Goal: Information Seeking & Learning: Learn about a topic

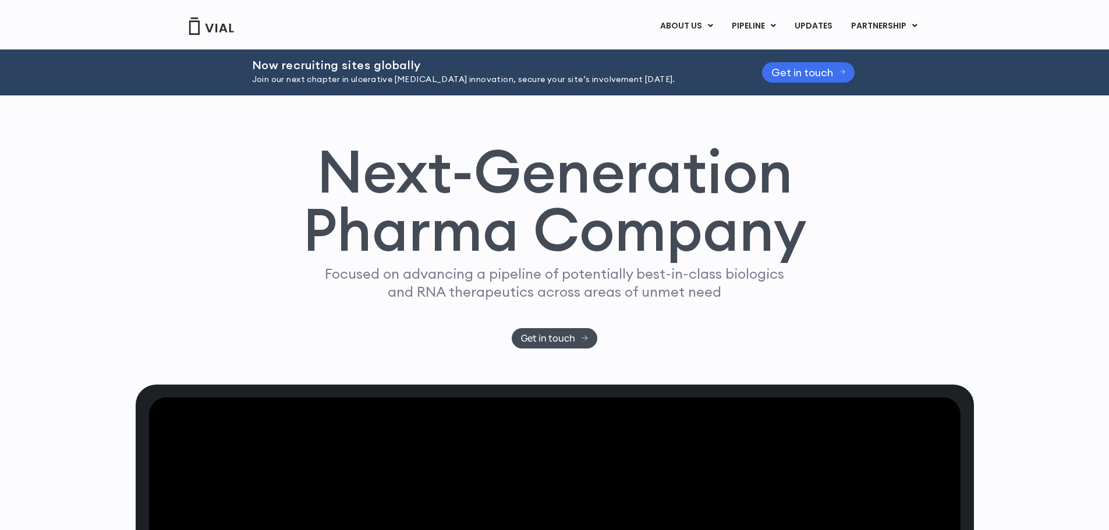
click at [784, 69] on span "Get in touch" at bounding box center [802, 72] width 62 height 9
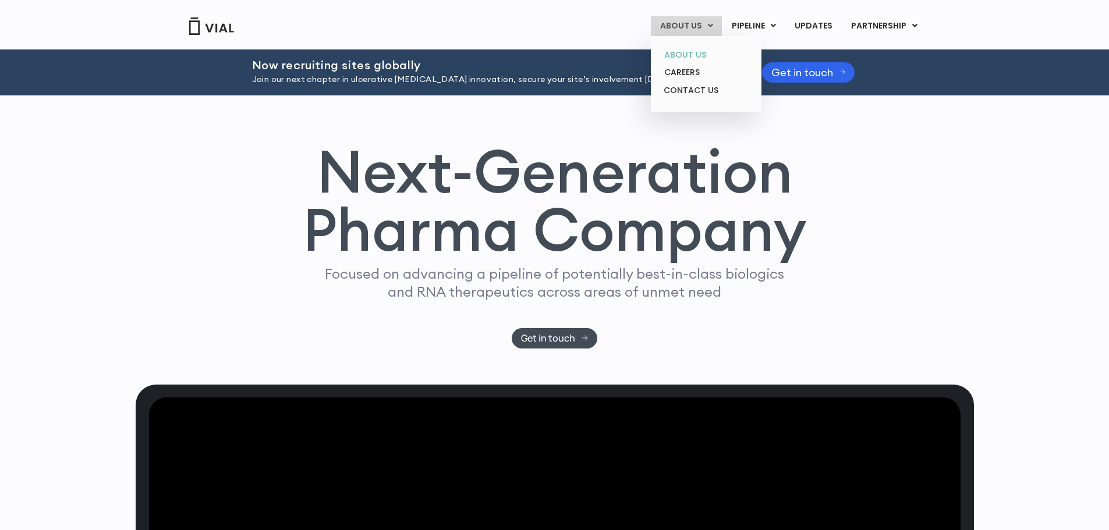
click at [693, 48] on link "ABOUT US" at bounding box center [706, 55] width 102 height 18
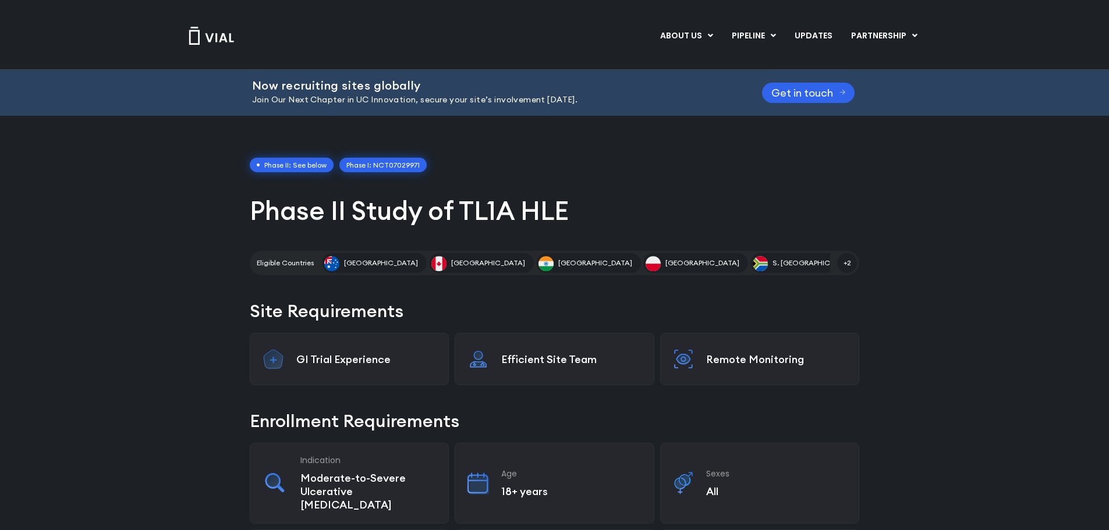
click at [405, 165] on link "Phase I: NCT07029971" at bounding box center [382, 165] width 87 height 15
click at [304, 160] on span "Phase II: See below" at bounding box center [292, 165] width 84 height 15
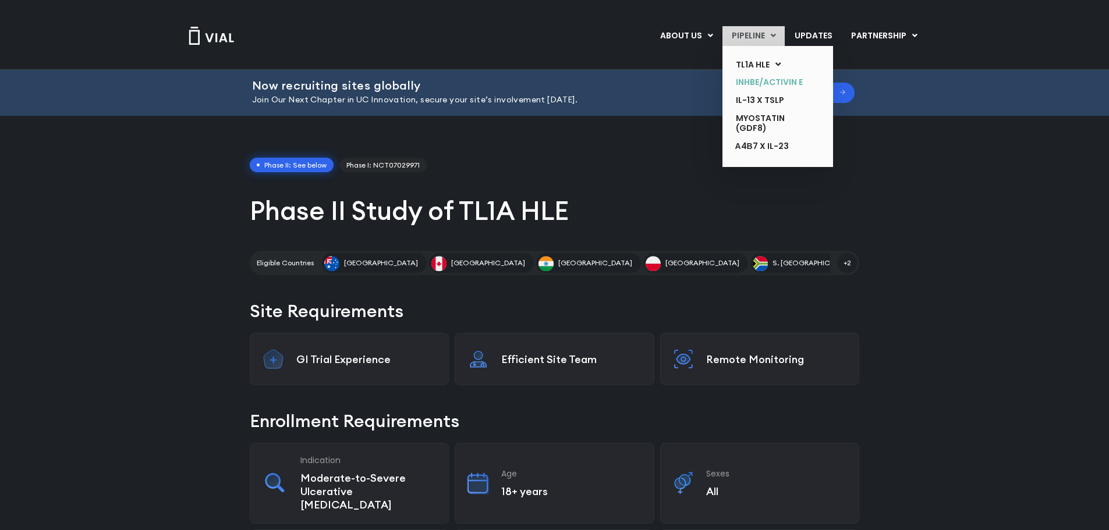
click at [757, 82] on link "INHBE/ACTIVIN E" at bounding box center [768, 82] width 85 height 18
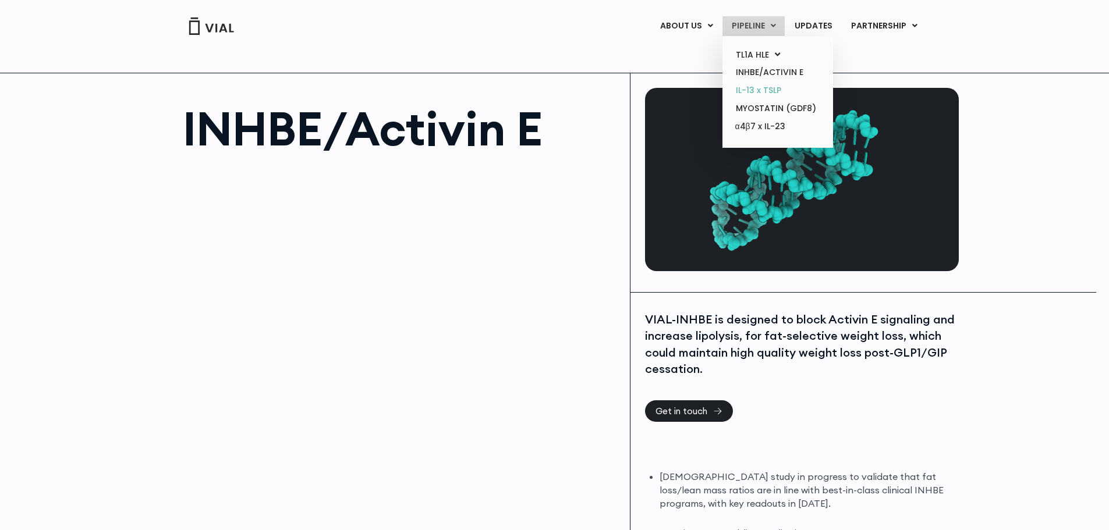
click at [752, 90] on link "IL-13 x TSLP" at bounding box center [777, 90] width 102 height 18
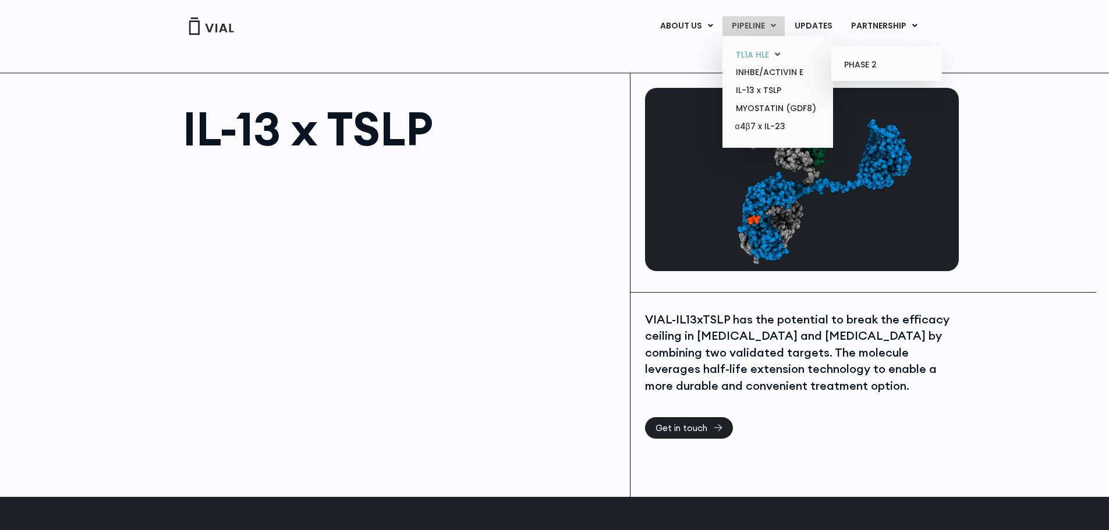
click at [750, 55] on link "TL1A HLE" at bounding box center [777, 55] width 102 height 18
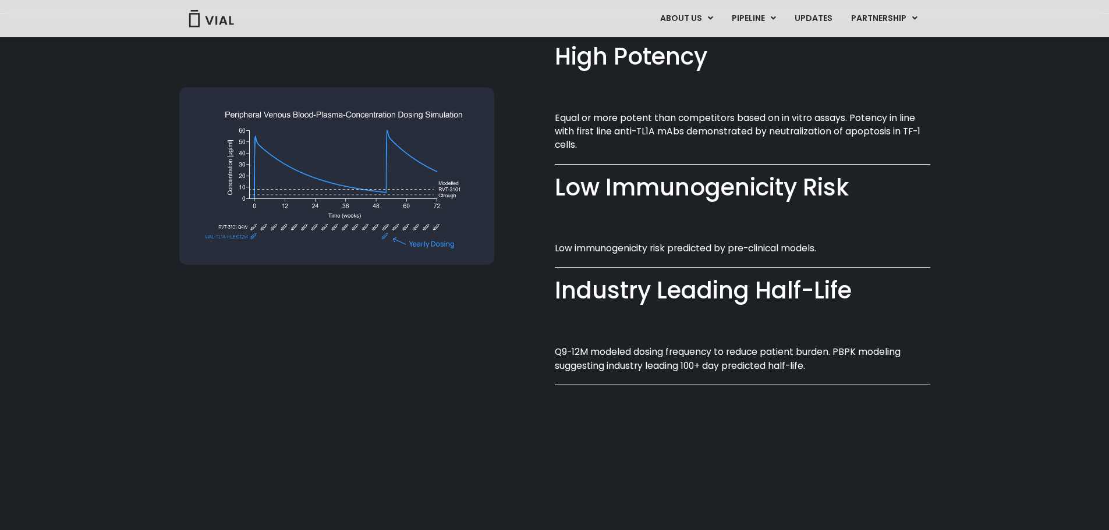
scroll to position [873, 0]
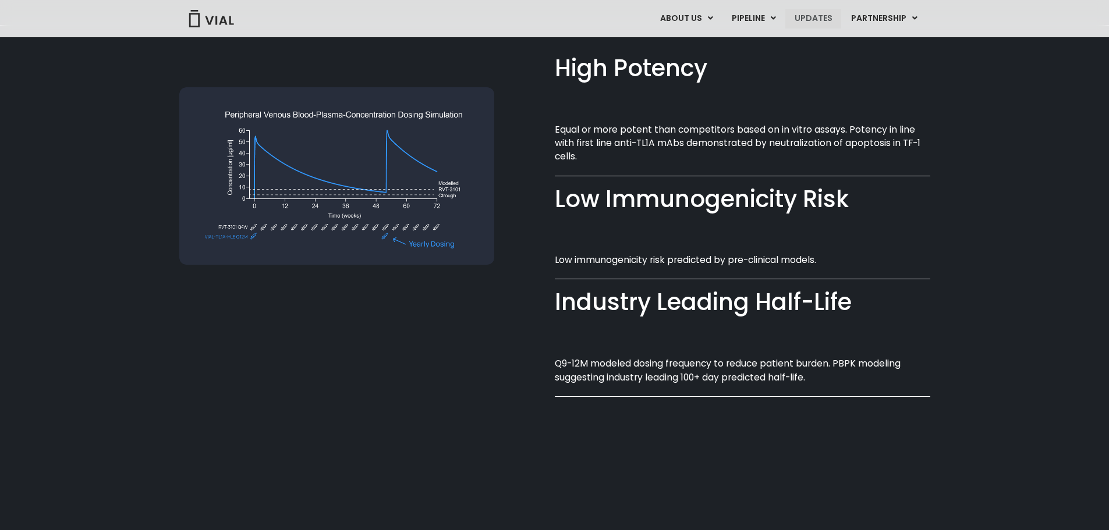
click at [821, 22] on link "UPDATES" at bounding box center [813, 19] width 56 height 20
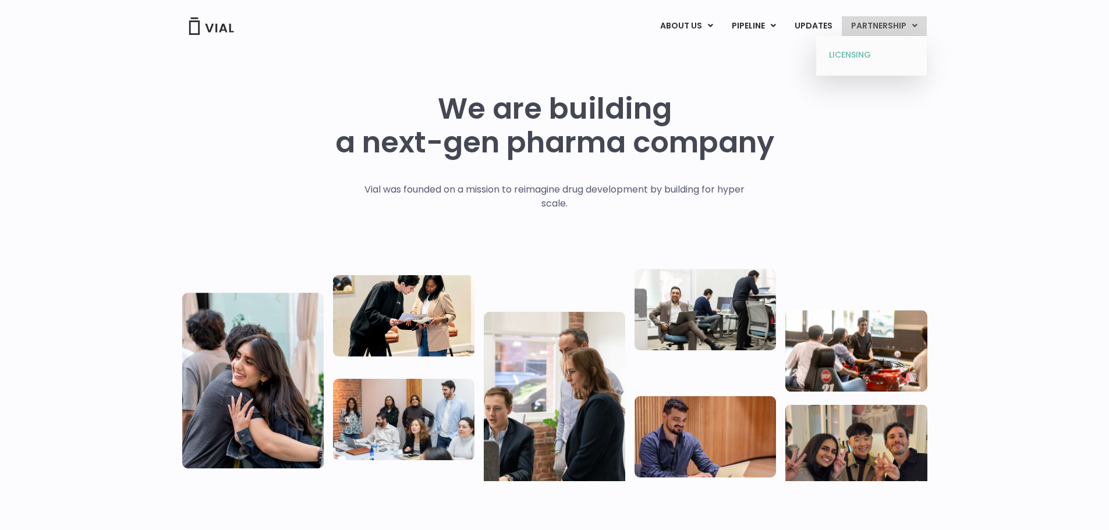
click at [847, 52] on link "LICENSING" at bounding box center [871, 55] width 102 height 19
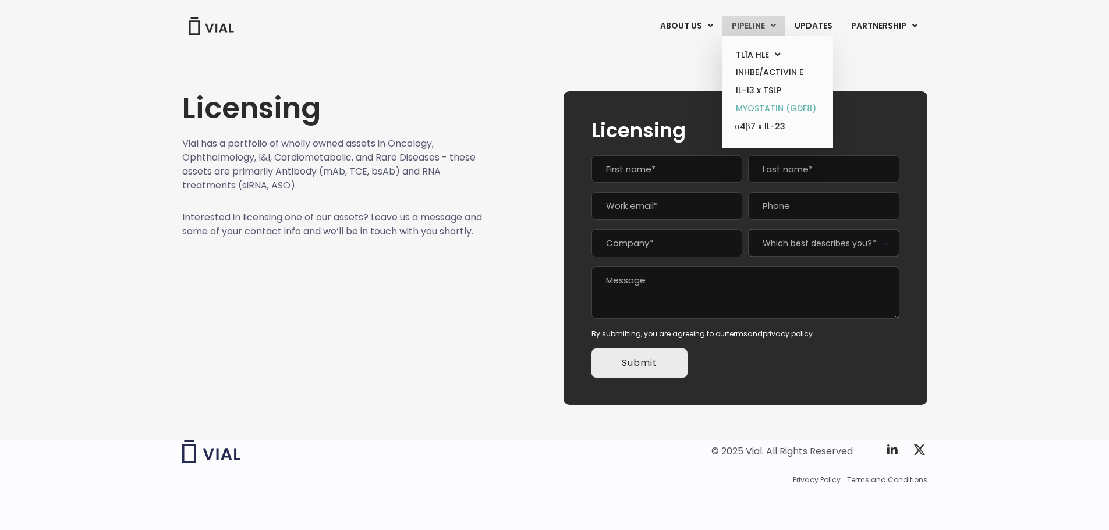
click at [747, 108] on link "MYOSTATIN (GDF8)" at bounding box center [777, 109] width 102 height 18
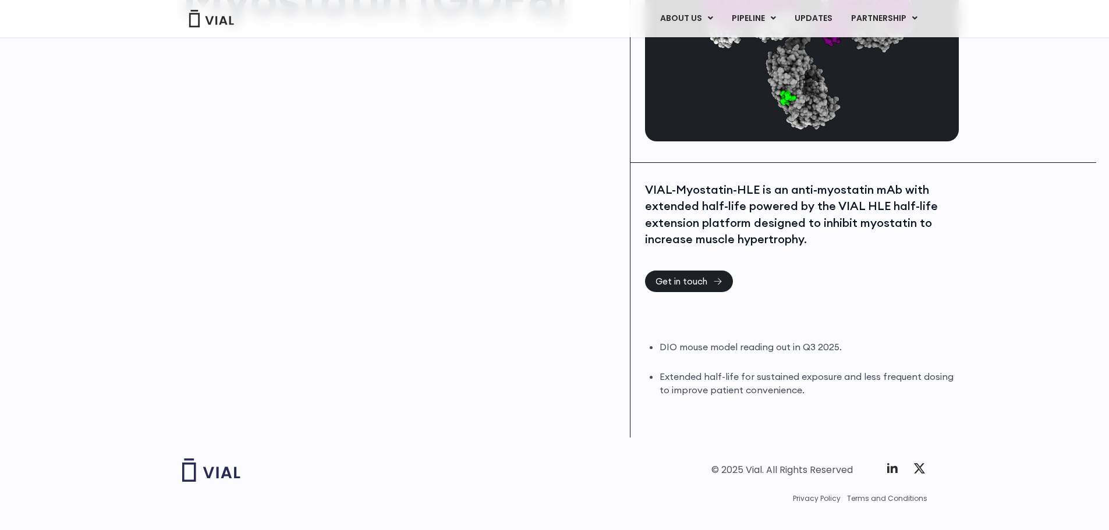
scroll to position [150, 0]
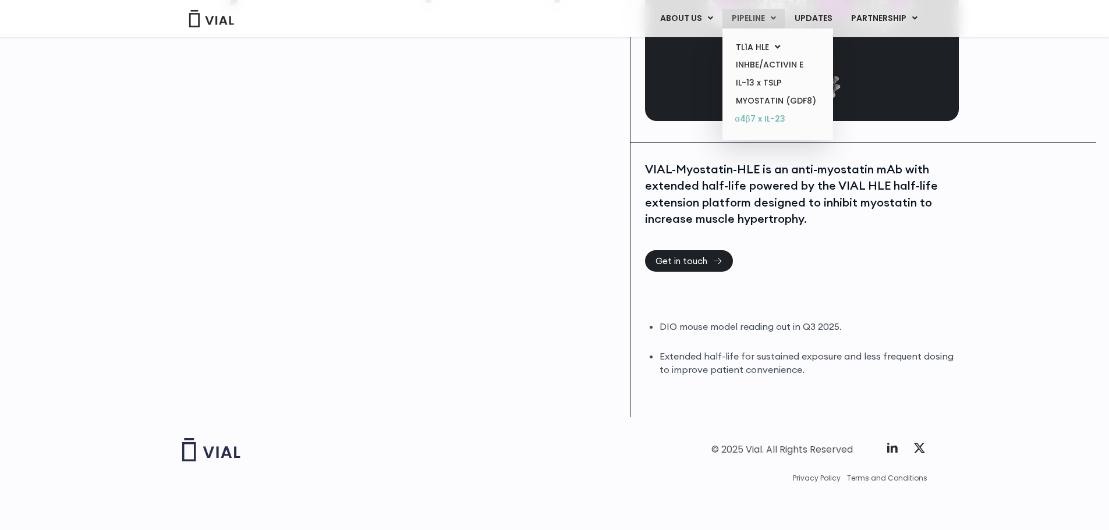
click at [753, 118] on link "α4β7 x IL-23" at bounding box center [777, 119] width 102 height 19
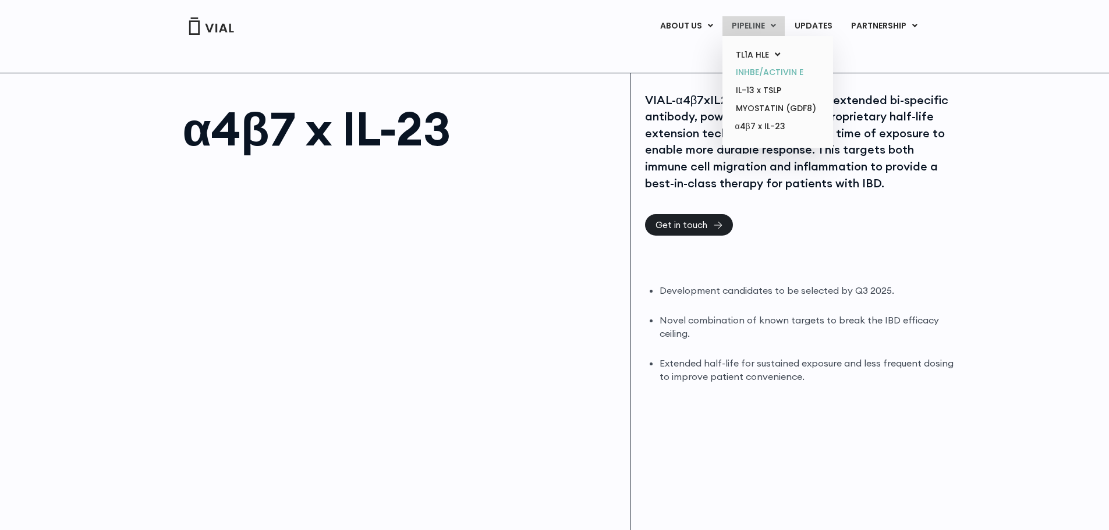
click at [771, 69] on link "INHBE/ACTIVIN E" at bounding box center [777, 72] width 102 height 18
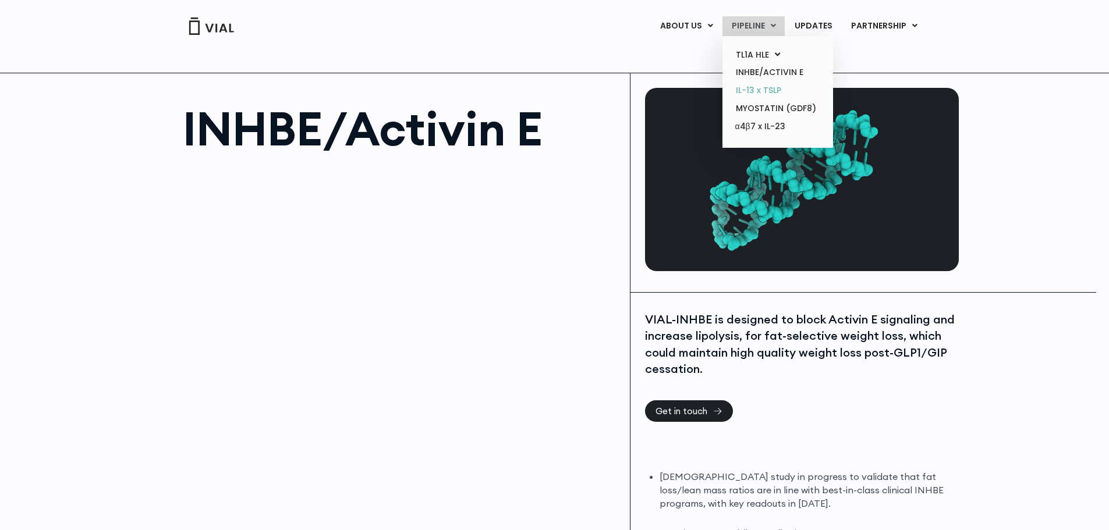
click at [750, 91] on link "IL-13 x TSLP" at bounding box center [777, 90] width 102 height 18
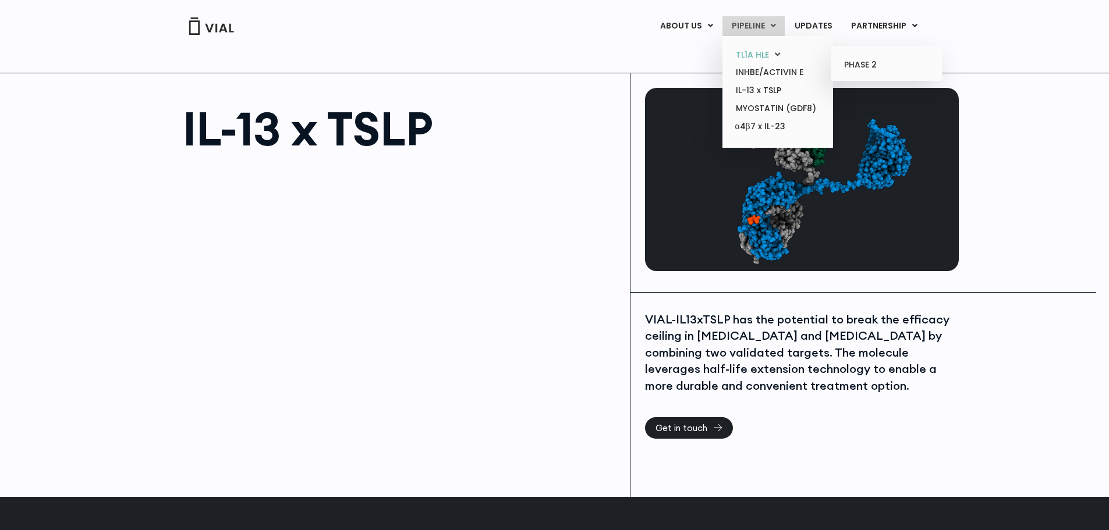
click at [768, 48] on link "TL1A HLE" at bounding box center [777, 55] width 102 height 18
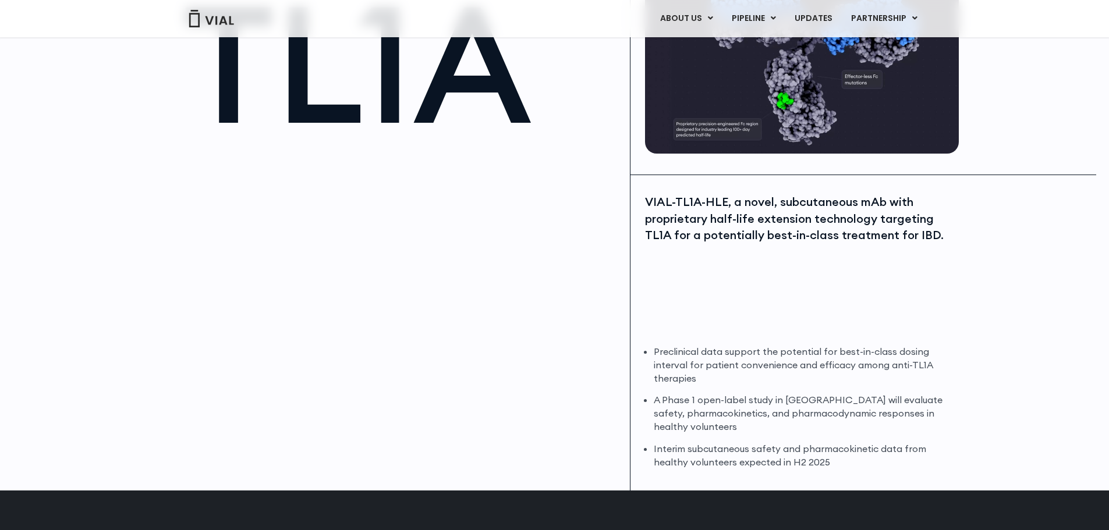
scroll to position [175, 0]
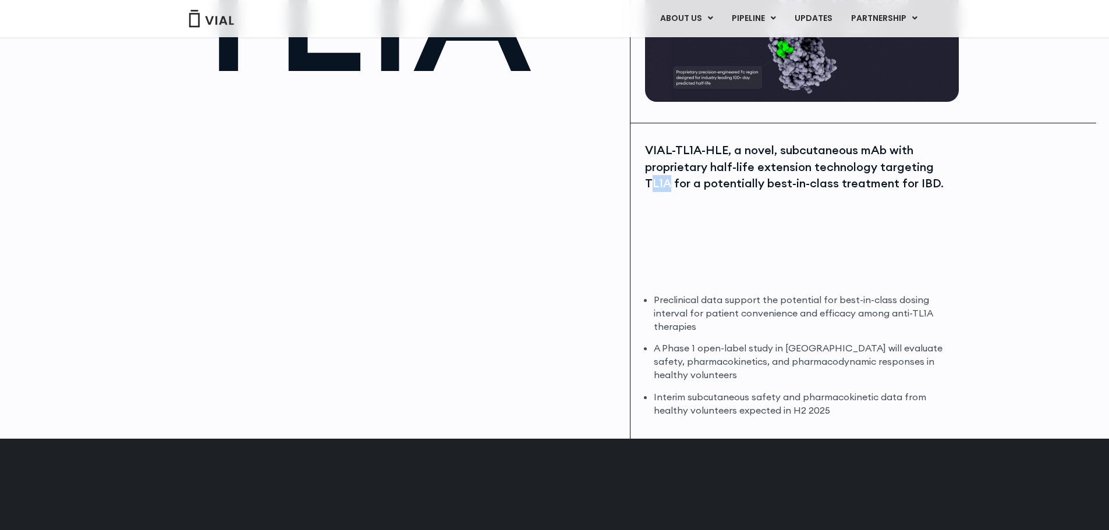
drag, startPoint x: 671, startPoint y: 183, endPoint x: 648, endPoint y: 182, distance: 22.2
click at [648, 182] on div "VIAL-TL1A-HLE, a novel, subcutaneous mAb with proprietary half-life extension t…" at bounding box center [800, 167] width 311 height 50
drag, startPoint x: 724, startPoint y: 150, endPoint x: 645, endPoint y: 147, distance: 79.2
click at [645, 147] on div "VIAL-TL1A-HLE, a novel, subcutaneous mAb with proprietary half-life extension t…" at bounding box center [800, 167] width 311 height 50
copy div "VIAL-TL1A-HLE"
